Goal: Transaction & Acquisition: Purchase product/service

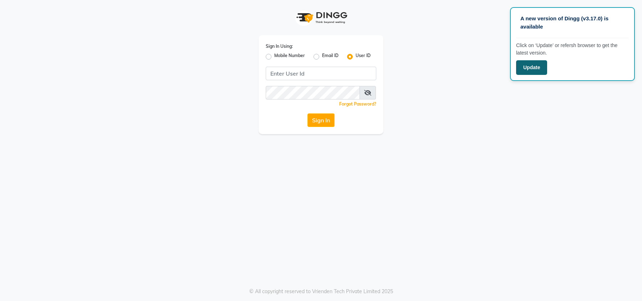
click at [534, 66] on button "Update" at bounding box center [531, 67] width 31 height 15
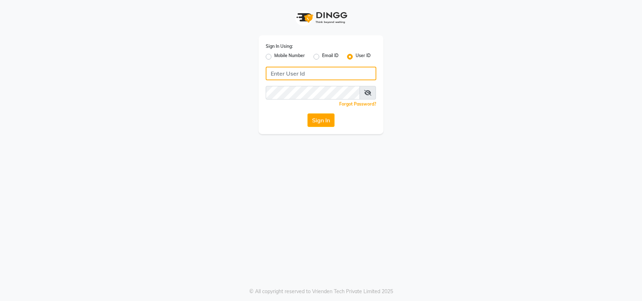
drag, startPoint x: 290, startPoint y: 74, endPoint x: 275, endPoint y: 70, distance: 14.8
click at [282, 72] on input "Username" at bounding box center [321, 74] width 111 height 14
type input "S"
type input "B"
type input "beard&thebrows"
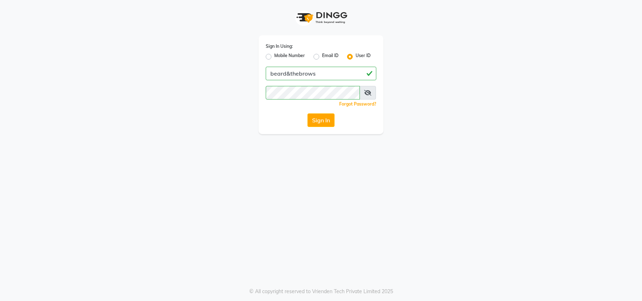
drag, startPoint x: 332, startPoint y: 173, endPoint x: 320, endPoint y: 157, distance: 19.7
click at [330, 172] on div "Sign In Using: Mobile Number Email ID User ID beard&thebrows Remember me Forgot…" at bounding box center [321, 150] width 642 height 301
click at [321, 117] on button "Sign In" at bounding box center [320, 120] width 27 height 14
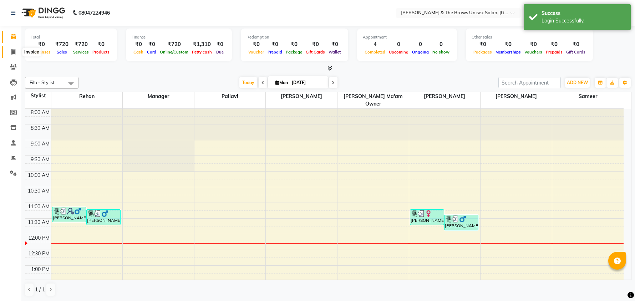
click at [13, 51] on icon at bounding box center [13, 51] width 4 height 5
select select "service"
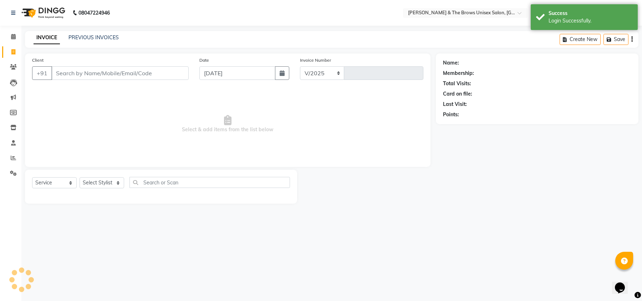
select select "872"
type input "2989"
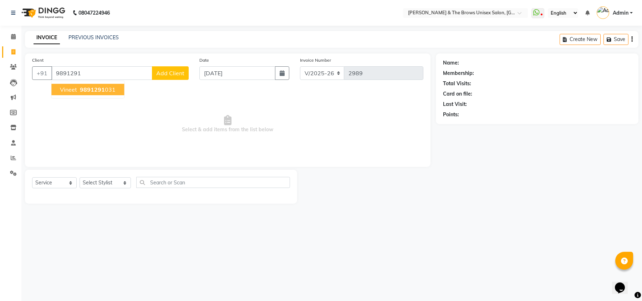
click at [97, 87] on span "9891291" at bounding box center [92, 89] width 25 height 7
type input "9891291031"
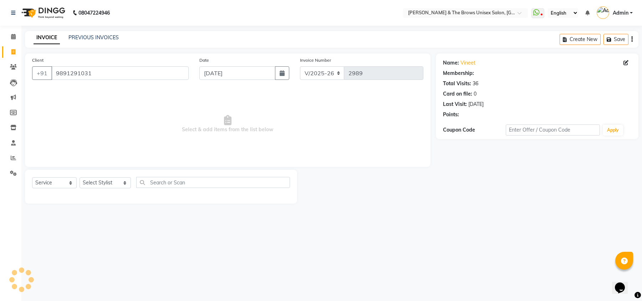
select select "2: Object"
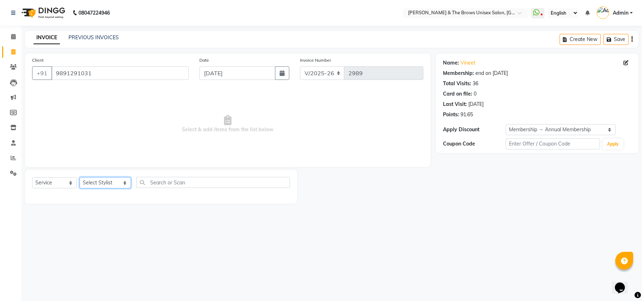
click at [117, 184] on select "Select Stylist [PERSON_NAME] manager [PERSON_NAME] [PERSON_NAME] ma'am owner [P…" at bounding box center [105, 182] width 51 height 11
select select "84274"
click at [80, 177] on select "Select Stylist [PERSON_NAME] manager [PERSON_NAME] [PERSON_NAME] ma'am owner [P…" at bounding box center [105, 182] width 51 height 11
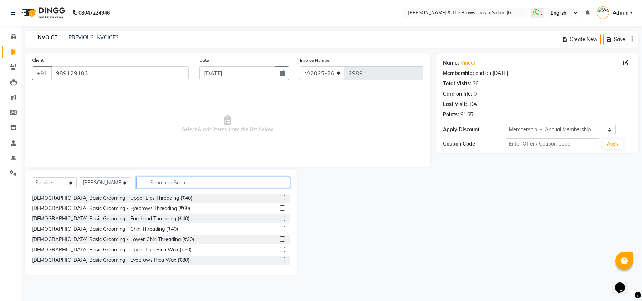
click at [160, 182] on input "text" at bounding box center [213, 182] width 154 height 11
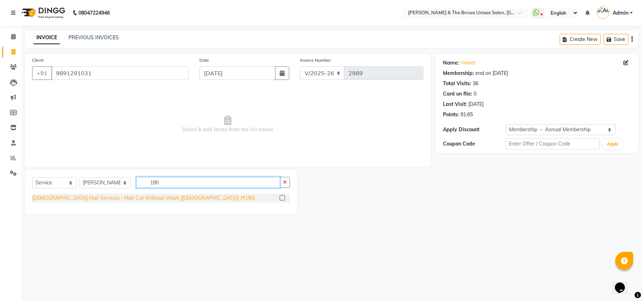
type input "190"
click at [138, 196] on div "[DEMOGRAPHIC_DATA] Hair Services - Hair Cut Without Wash ([DEMOGRAPHIC_DATA]) (…" at bounding box center [143, 197] width 223 height 7
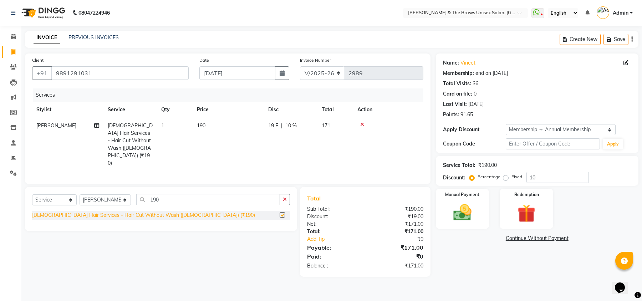
checkbox input "false"
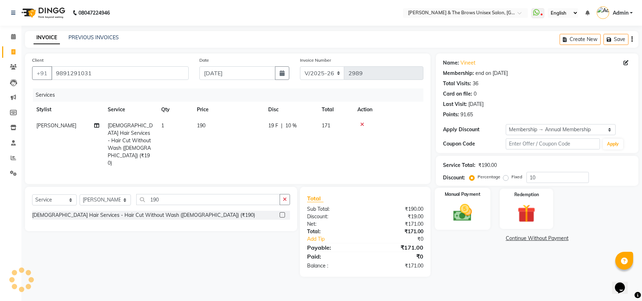
click at [478, 224] on div "Manual Payment" at bounding box center [463, 209] width 56 height 42
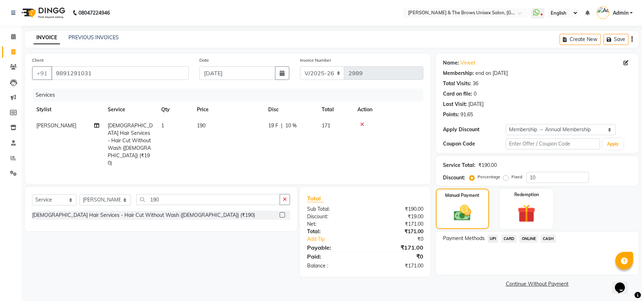
click at [492, 239] on span "UPI" at bounding box center [493, 239] width 11 height 8
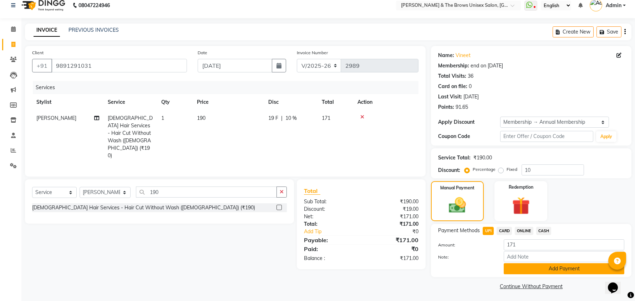
scroll to position [9, 0]
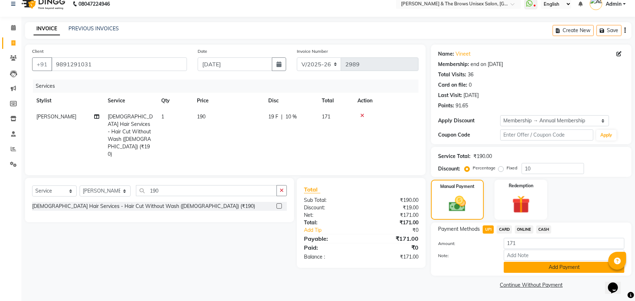
click at [526, 264] on button "Add Payment" at bounding box center [564, 267] width 121 height 11
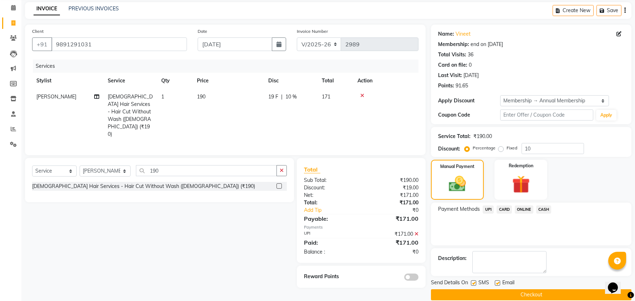
scroll to position [39, 0]
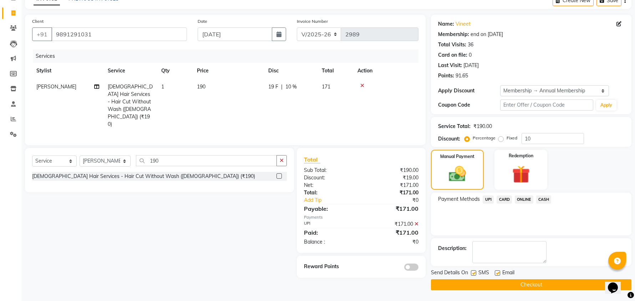
click at [474, 271] on label at bounding box center [473, 272] width 5 height 5
click at [474, 271] on input "checkbox" at bounding box center [473, 273] width 5 height 5
checkbox input "false"
click at [509, 285] on button "Checkout" at bounding box center [531, 284] width 200 height 11
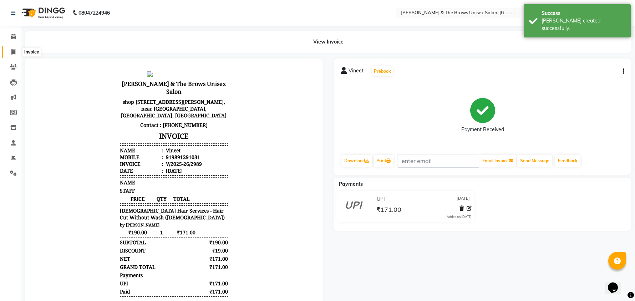
click at [14, 51] on icon at bounding box center [13, 51] width 4 height 5
select select "872"
select select "service"
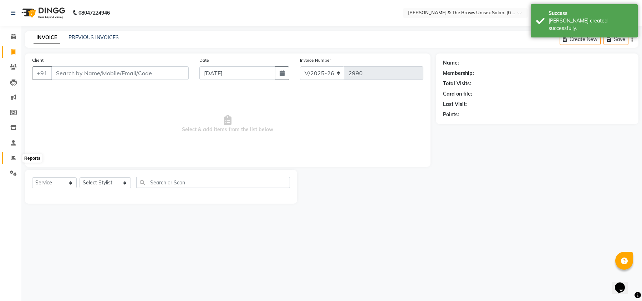
click at [14, 158] on icon at bounding box center [13, 157] width 5 height 5
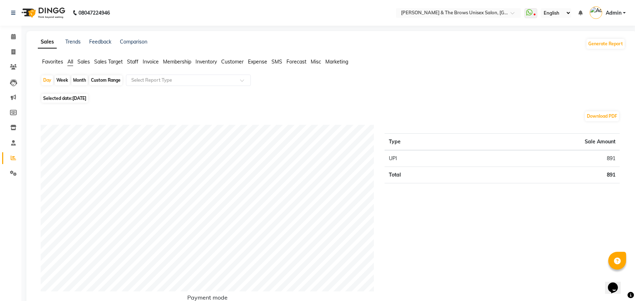
click at [77, 79] on div "Month" at bounding box center [79, 80] width 16 height 10
select select "9"
select select "2025"
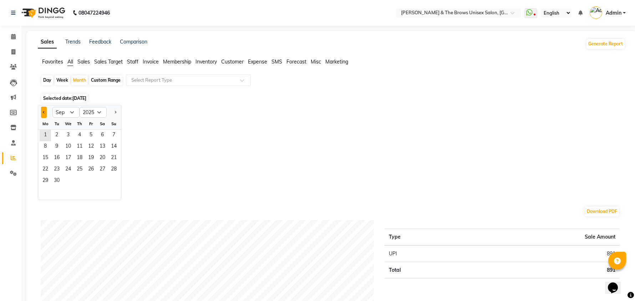
drag, startPoint x: 43, startPoint y: 112, endPoint x: 46, endPoint y: 133, distance: 21.5
click at [43, 112] on span "Previous month" at bounding box center [44, 112] width 2 height 2
select select "8"
click at [87, 136] on span "1" at bounding box center [90, 135] width 11 height 11
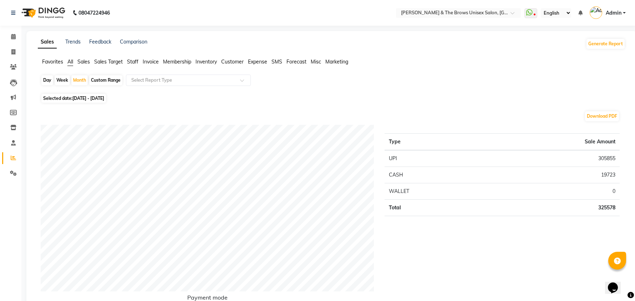
click at [46, 79] on div "Day" at bounding box center [47, 80] width 12 height 10
select select "8"
select select "2025"
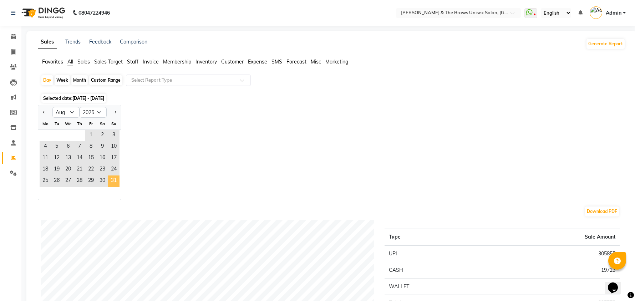
click at [114, 184] on span "31" at bounding box center [113, 180] width 11 height 11
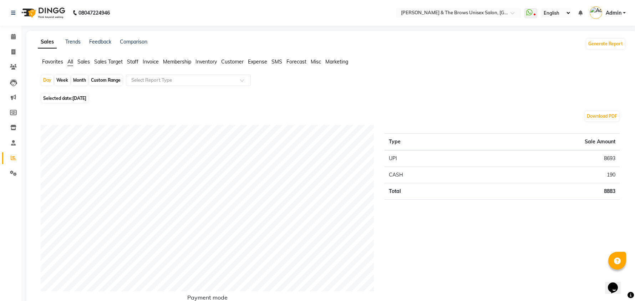
click at [81, 83] on div "Month" at bounding box center [79, 80] width 16 height 10
select select "8"
select select "2025"
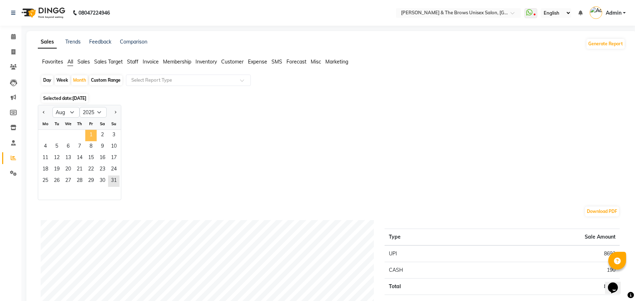
click at [90, 137] on span "1" at bounding box center [90, 135] width 11 height 11
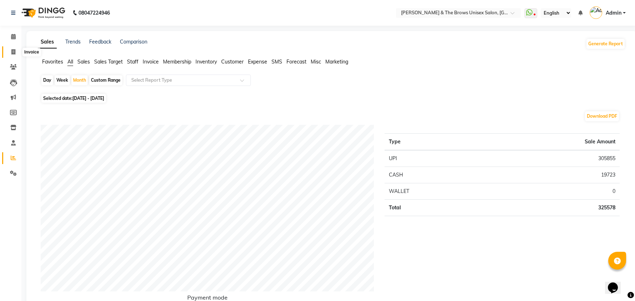
click at [14, 49] on icon at bounding box center [13, 51] width 4 height 5
select select "872"
select select "service"
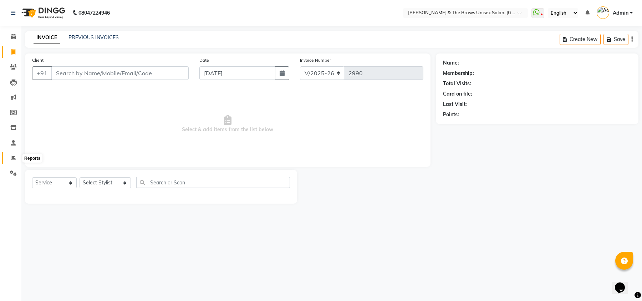
click at [13, 157] on icon at bounding box center [13, 157] width 5 height 5
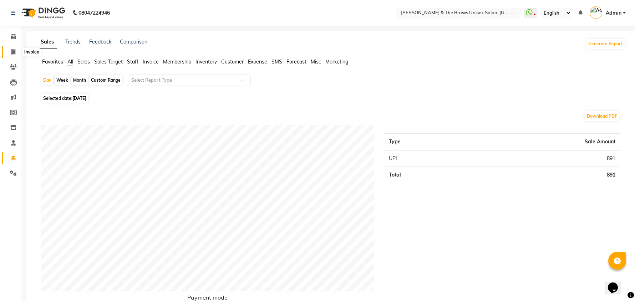
click at [12, 52] on icon at bounding box center [13, 51] width 4 height 5
select select "872"
select select "service"
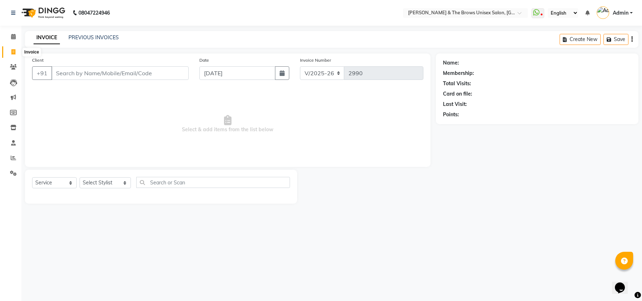
click at [12, 50] on icon at bounding box center [13, 51] width 4 height 5
select select "872"
select select "service"
click at [629, 12] on link "Admin" at bounding box center [615, 13] width 36 height 12
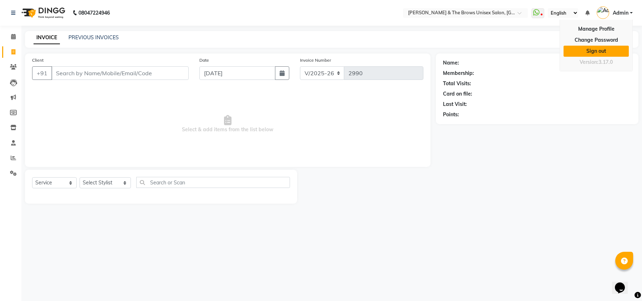
click at [592, 52] on link "Sign out" at bounding box center [596, 51] width 65 height 11
